Goal: Task Accomplishment & Management: Manage account settings

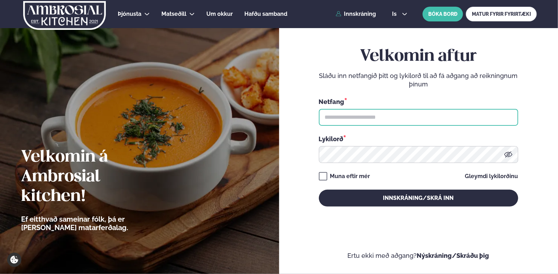
type input "**********"
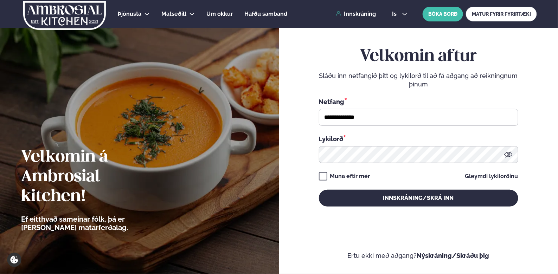
click at [358, 176] on div "Muna eftir mér" at bounding box center [350, 176] width 40 height 8
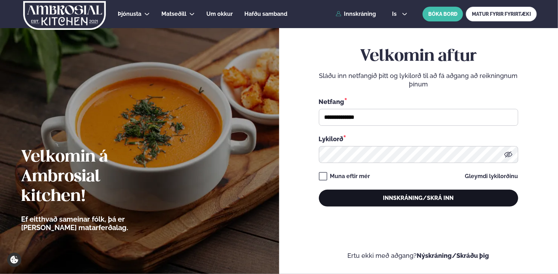
click at [374, 198] on button "Innskráning/Skrá inn" at bounding box center [418, 198] width 199 height 17
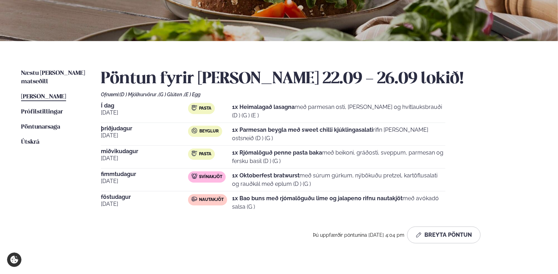
scroll to position [112, 0]
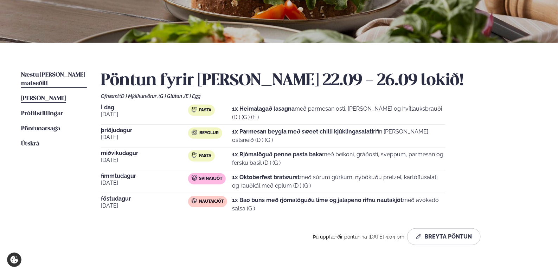
click at [72, 78] on link "Næstu [PERSON_NAME] matseðill Næsta vika" at bounding box center [54, 79] width 66 height 17
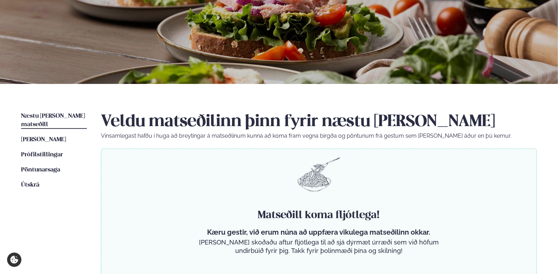
scroll to position [132, 0]
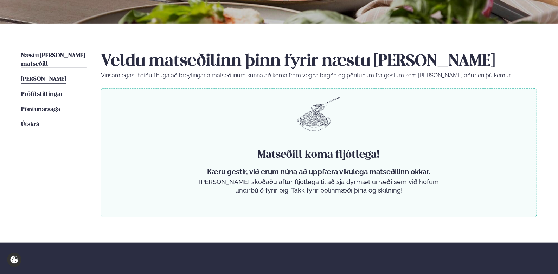
click at [66, 75] on link "[PERSON_NAME] matseðill [PERSON_NAME]" at bounding box center [43, 79] width 45 height 8
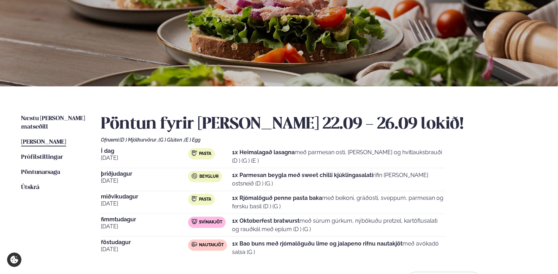
scroll to position [132, 0]
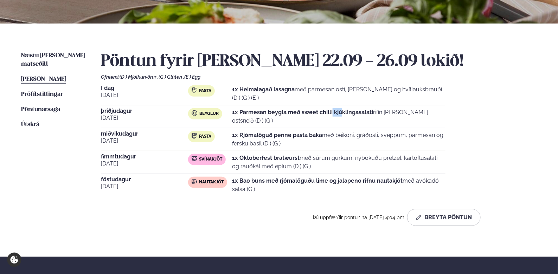
drag, startPoint x: 333, startPoint y: 111, endPoint x: 430, endPoint y: 115, distance: 97.4
click at [401, 115] on p "1x Parmesan beygla með sweet chilli kjúklingasalati rifin [PERSON_NAME] ostsnei…" at bounding box center [338, 116] width 213 height 17
drag, startPoint x: 430, startPoint y: 115, endPoint x: 435, endPoint y: 115, distance: 4.2
click at [431, 115] on p "1x Parmesan beygla með sweet chilli kjúklingasalati rifin [PERSON_NAME] ostsnei…" at bounding box center [338, 116] width 213 height 17
drag, startPoint x: 435, startPoint y: 115, endPoint x: 474, endPoint y: 128, distance: 42.0
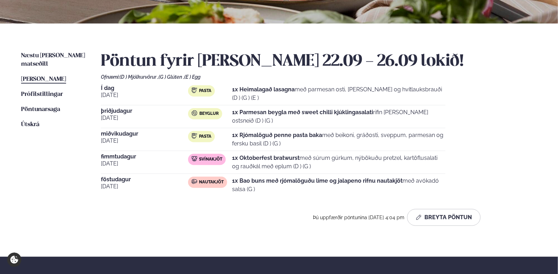
click at [449, 124] on div "Í dag [DATE] Pasta 1x Heimalagað lasagna með parmesan osti, basil pesto og hvít…" at bounding box center [319, 140] width 436 height 111
click at [475, 128] on div "Í dag [DATE] Pasta 1x Heimalagað lasagna með parmesan osti, basil pesto og hvít…" at bounding box center [319, 140] width 436 height 111
drag, startPoint x: 468, startPoint y: 124, endPoint x: 486, endPoint y: 151, distance: 32.6
click at [481, 141] on div "Í dag [DATE] Pasta 1x Heimalagað lasagna með parmesan osti, basil pesto og hvít…" at bounding box center [319, 140] width 436 height 111
drag, startPoint x: 486, startPoint y: 151, endPoint x: 492, endPoint y: 163, distance: 12.6
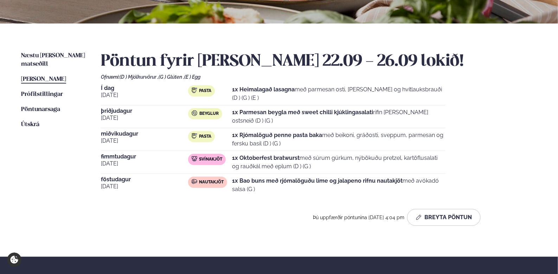
click at [486, 152] on div "Í dag [DATE] Pasta 1x Heimalagað lasagna með parmesan osti, basil pesto og hvít…" at bounding box center [319, 140] width 436 height 111
drag, startPoint x: 420, startPoint y: 148, endPoint x: 463, endPoint y: 159, distance: 43.9
click at [444, 156] on div "Í dag [DATE] Pasta 1x Heimalagað lasagna með parmesan osti, basil pesto og hvít…" at bounding box center [319, 140] width 436 height 111
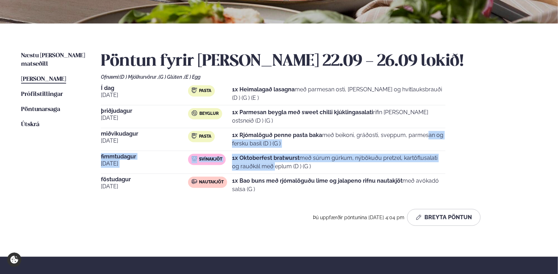
click at [463, 159] on div "Í dag [DATE] Pasta 1x Heimalagað lasagna með parmesan osti, basil pesto og hvít…" at bounding box center [319, 140] width 436 height 111
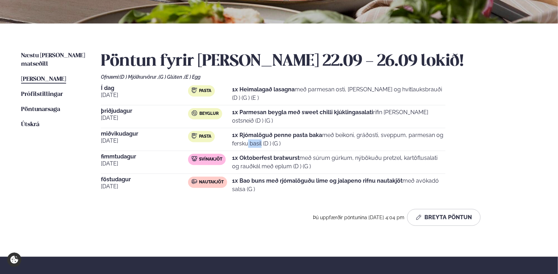
click at [420, 140] on div "Í dag [DATE] Pasta 1x Heimalagað lasagna með parmesan osti, basil pesto og hvít…" at bounding box center [319, 140] width 436 height 111
click at [419, 140] on p "1x Rjómalöguð penne pasta baka með beikoni, gráðosti, sveppum, parmesan og fers…" at bounding box center [338, 139] width 213 height 17
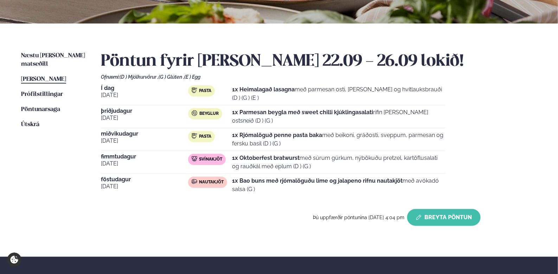
click at [449, 219] on button "Breyta Pöntun" at bounding box center [443, 217] width 73 height 17
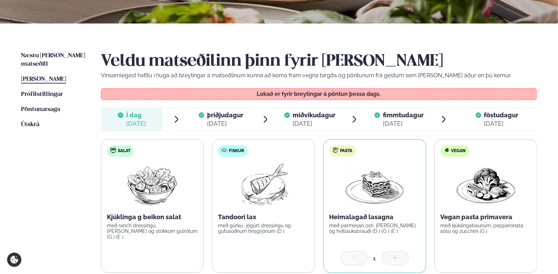
click at [308, 112] on span "miðvikudagur" at bounding box center [314, 114] width 43 height 7
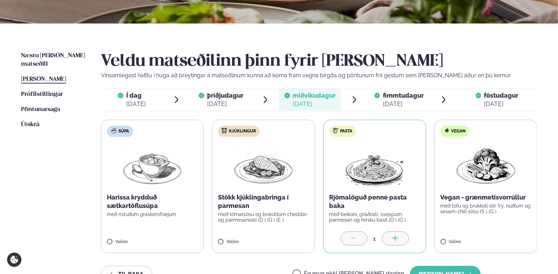
click at [210, 99] on span "þriðjudagur" at bounding box center [225, 95] width 36 height 7
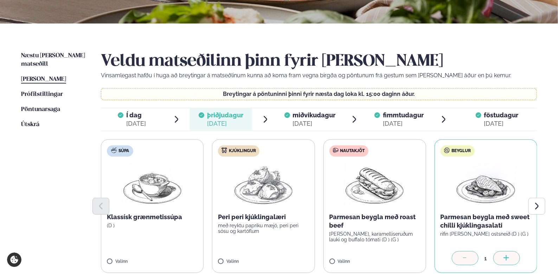
drag, startPoint x: 158, startPoint y: 123, endPoint x: 170, endPoint y: 123, distance: 11.6
click at [158, 123] on span "Í dag Í d. [DATE]" at bounding box center [132, 119] width 62 height 22
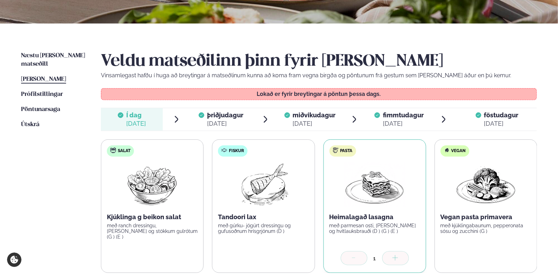
click at [227, 125] on div "[DATE]" at bounding box center [225, 123] width 36 height 8
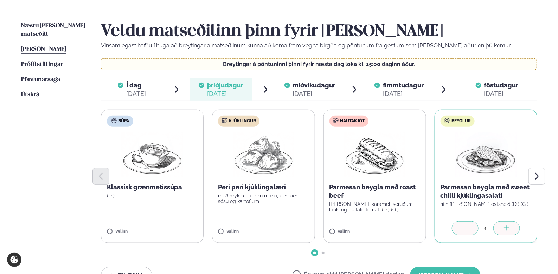
scroll to position [175, 0]
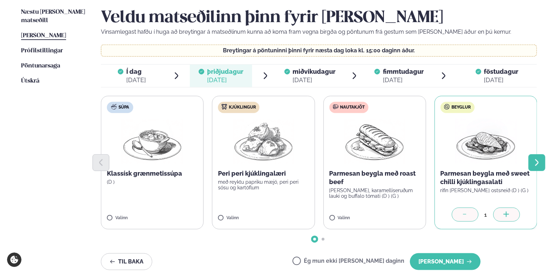
click at [539, 164] on icon "Next slide" at bounding box center [536, 162] width 8 height 8
click at [469, 217] on div at bounding box center [465, 215] width 27 height 14
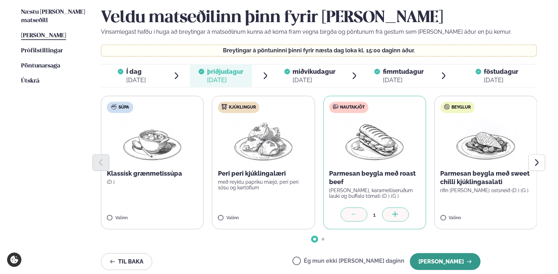
click at [460, 257] on button "[PERSON_NAME]" at bounding box center [445, 261] width 71 height 17
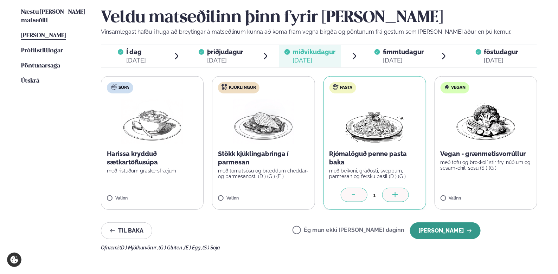
click at [456, 230] on button "[PERSON_NAME]" at bounding box center [445, 230] width 71 height 17
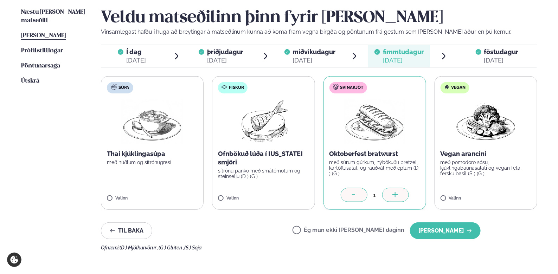
click at [478, 53] on icon at bounding box center [478, 52] width 6 height 6
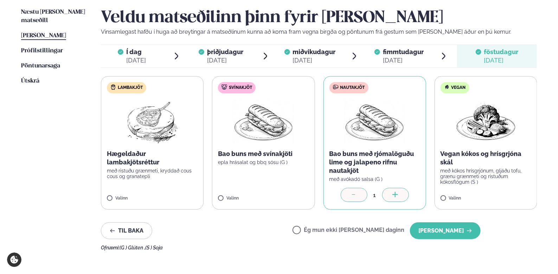
click at [220, 52] on span "þriðjudagur" at bounding box center [225, 51] width 36 height 7
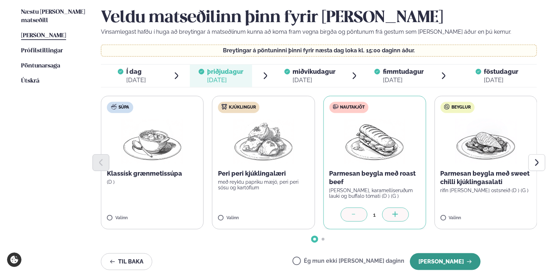
click at [462, 261] on button "[PERSON_NAME]" at bounding box center [445, 261] width 71 height 17
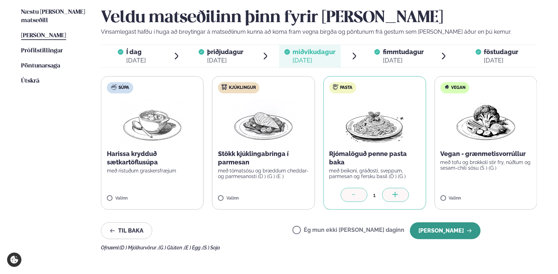
click at [464, 235] on button "[PERSON_NAME]" at bounding box center [445, 230] width 71 height 17
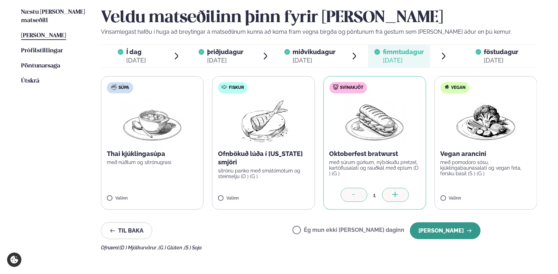
click at [465, 235] on button "[PERSON_NAME]" at bounding box center [445, 230] width 71 height 17
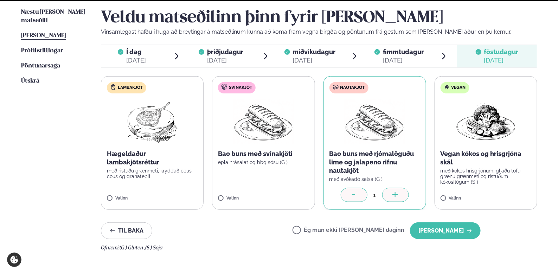
click at [467, 240] on div "Veldu matseðilinn þinn fyrir [PERSON_NAME] Vinsamlegast hafðu í huga að breytin…" at bounding box center [319, 129] width 436 height 242
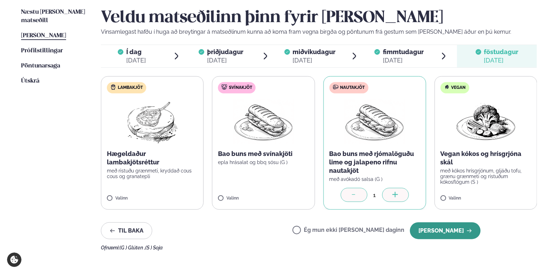
drag, startPoint x: 469, startPoint y: 235, endPoint x: 467, endPoint y: 239, distance: 3.9
click at [468, 234] on button "[PERSON_NAME]" at bounding box center [445, 230] width 71 height 17
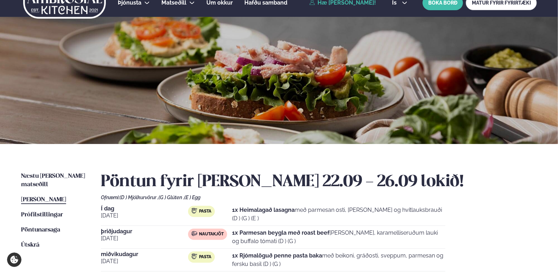
scroll to position [0, 0]
